Goal: Task Accomplishment & Management: Complete application form

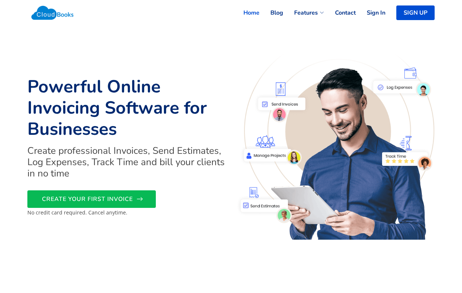
click at [123, 199] on span "CREATE YOUR FIRST INVOICE" at bounding box center [87, 199] width 91 height 0
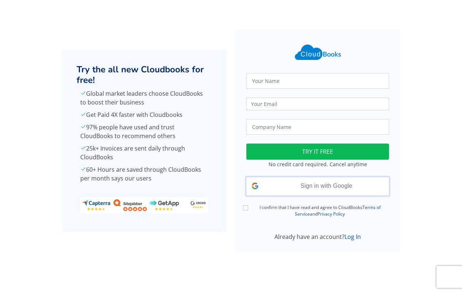
click at [312, 185] on span "Sign in with Google" at bounding box center [327, 186] width 52 height 6
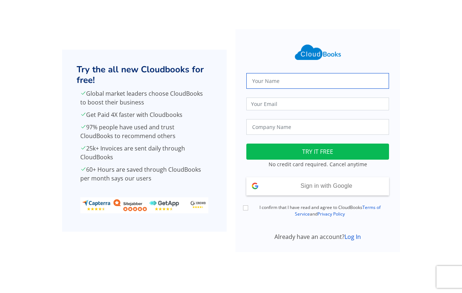
click at [290, 81] on input "text" at bounding box center [317, 81] width 143 height 16
type input "Eliad"
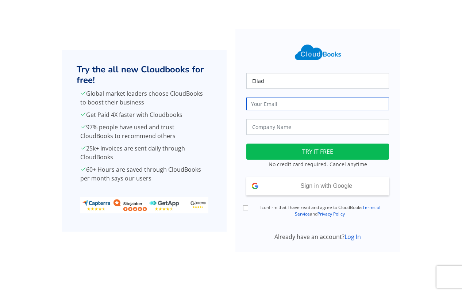
click at [277, 107] on input "email" at bounding box center [317, 103] width 143 height 13
type input "Yishai"
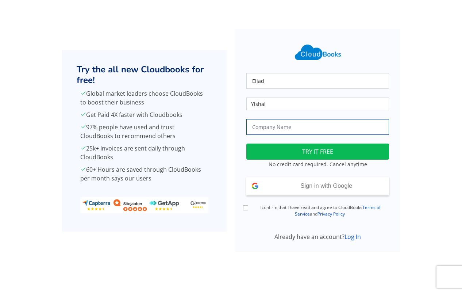
click at [277, 129] on input "text" at bounding box center [317, 127] width 143 height 16
click at [245, 204] on div "I confirm that I have read and agree to CloudBooks Terms of Service and Privacy…" at bounding box center [317, 211] width 151 height 14
click at [246, 207] on input "I confirm that I have read and agree to CloudBooks Terms of Service and Privacy…" at bounding box center [245, 207] width 5 height 5
checkbox input "true"
click at [297, 127] on input "text" at bounding box center [317, 127] width 143 height 16
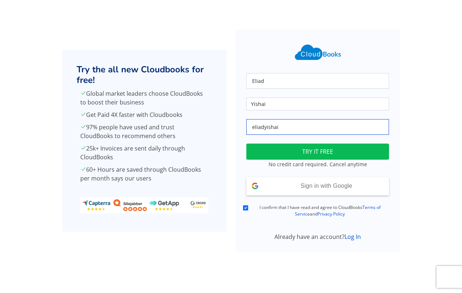
type input "eliadyishai"
click at [315, 153] on button "TRY IT FREE" at bounding box center [317, 151] width 143 height 16
click at [262, 132] on input "eliadyishai" at bounding box center [317, 127] width 143 height 16
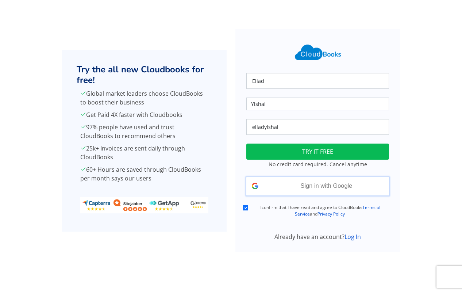
click at [317, 181] on div "Sign in with Google Signed in with Google" at bounding box center [317, 186] width 143 height 18
